Goal: Contribute content: Contribute content

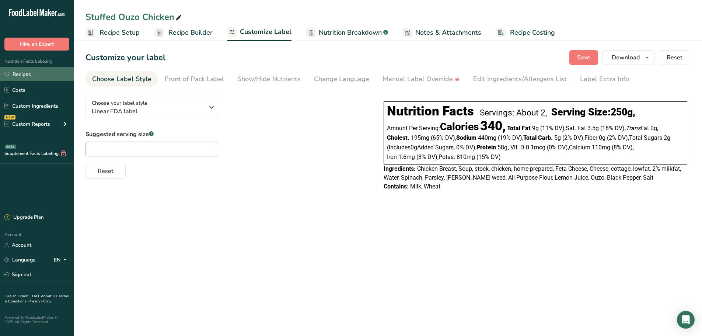
click at [20, 70] on link "Recipes" at bounding box center [37, 74] width 74 height 14
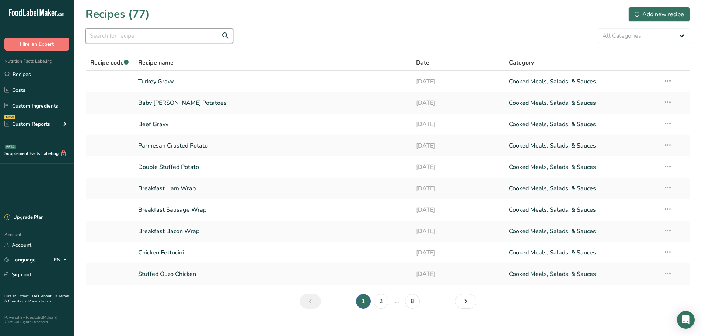
click at [165, 34] on input "text" at bounding box center [158, 35] width 147 height 15
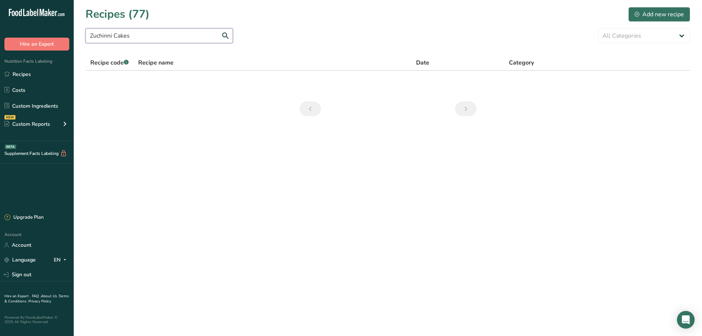
click at [99, 36] on input "Zuchinni Cakes" at bounding box center [158, 35] width 147 height 15
click at [112, 36] on input "Zucchinni Cakes" at bounding box center [158, 35] width 147 height 15
type input "Zucchini Cakes"
click at [660, 17] on div "Add new recipe" at bounding box center [658, 14] width 49 height 9
